Goal: Task Accomplishment & Management: Use online tool/utility

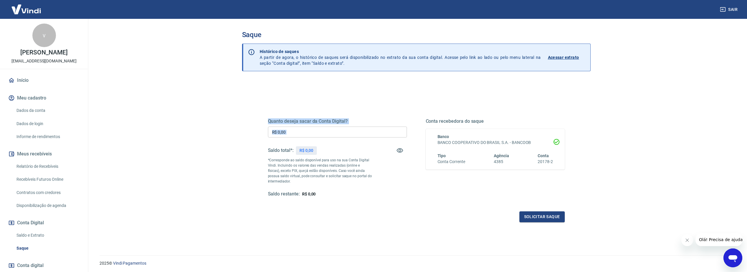
drag, startPoint x: 268, startPoint y: 119, endPoint x: 404, endPoint y: 120, distance: 135.8
click at [406, 122] on h5 "Quanto deseja sacar da Conta Digital?" at bounding box center [337, 121] width 139 height 6
click at [313, 100] on div "Quanto deseja sacar da Conta Digital? R$ 0,00 ​ Saldo total*: R$ 0,00 *Correspo…" at bounding box center [416, 161] width 311 height 137
